Goal: Transaction & Acquisition: Subscribe to service/newsletter

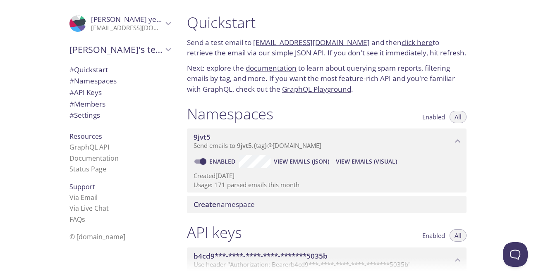
scroll to position [84, 0]
click at [173, 23] on icon "Clara yerbes" at bounding box center [168, 23] width 11 height 11
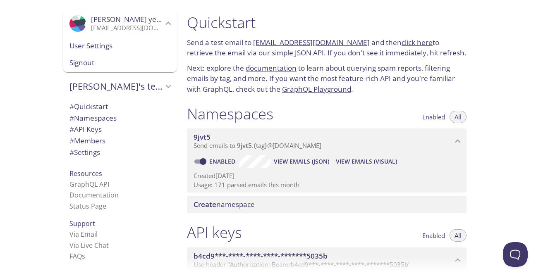
click at [135, 64] on span "Signout" at bounding box center [119, 62] width 101 height 11
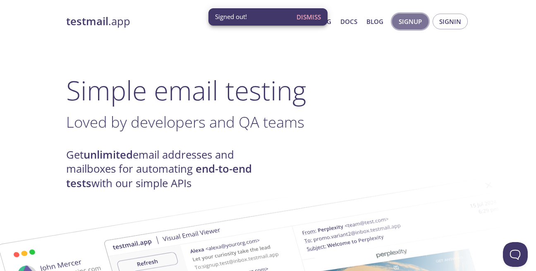
click at [419, 21] on span "Signup" at bounding box center [409, 21] width 23 height 11
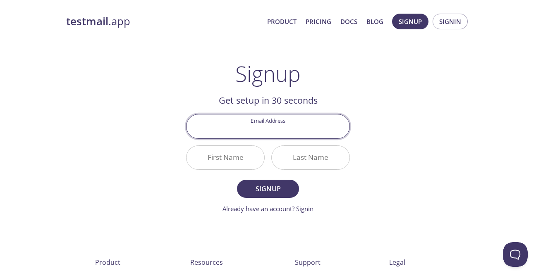
click at [264, 127] on input "Email Address" at bounding box center [267, 126] width 163 height 24
type input "mvalbuena@urdaten.com"
click at [233, 157] on input "First Name" at bounding box center [225, 158] width 78 height 24
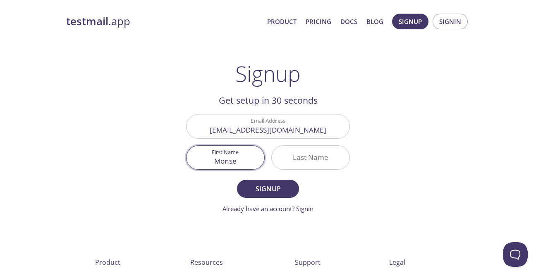
type input "Monse"
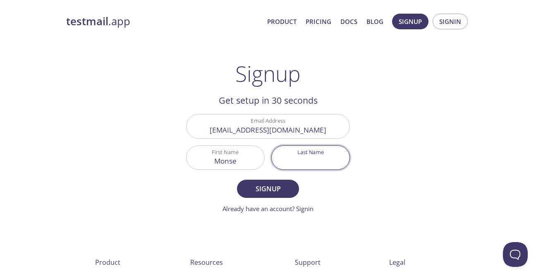
click at [290, 161] on input "Last Name" at bounding box center [311, 158] width 78 height 24
type input "valbuena"
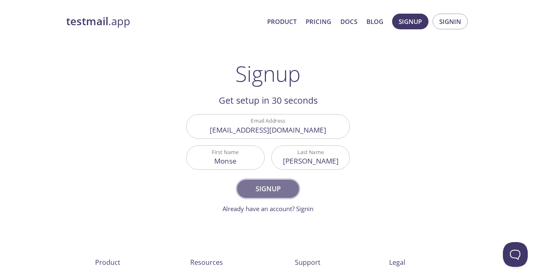
click at [268, 191] on span "Signup" at bounding box center [268, 189] width 44 height 12
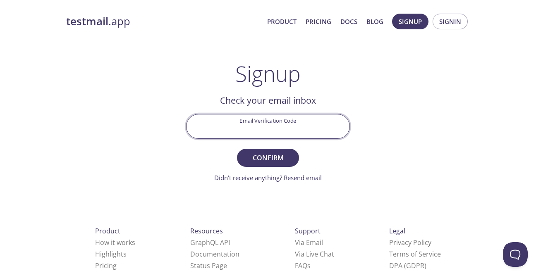
click at [290, 130] on input "Email Verification Code" at bounding box center [267, 126] width 163 height 24
type input "BZ976LQ"
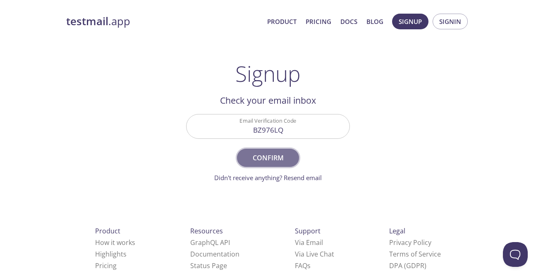
click at [292, 163] on button "Confirm" at bounding box center [268, 158] width 62 height 18
